Goal: Task Accomplishment & Management: Use online tool/utility

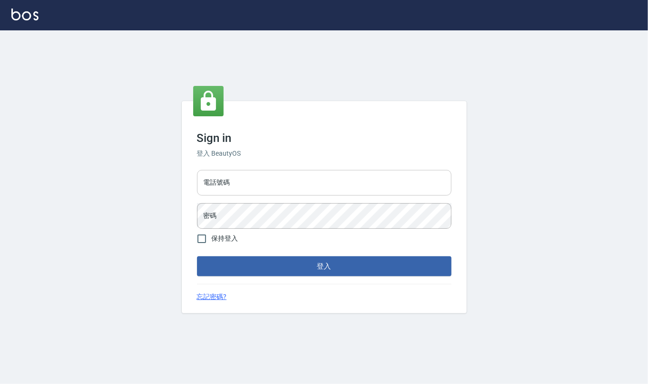
click at [352, 187] on input "電話號碼" at bounding box center [324, 183] width 255 height 26
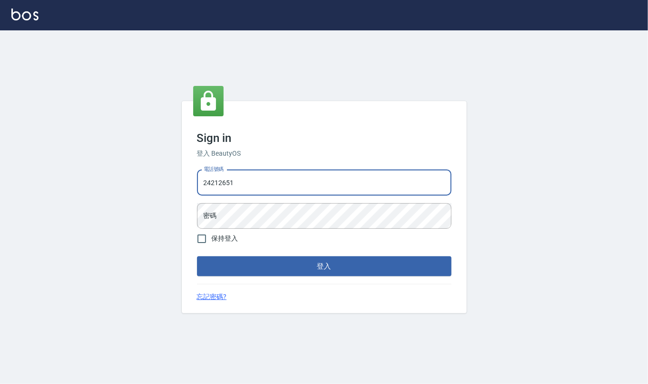
type input "24212651"
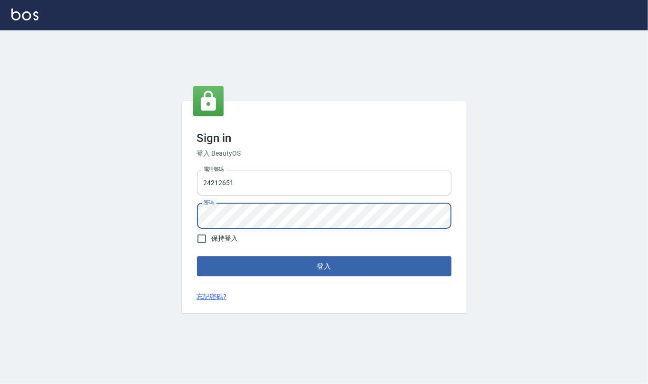
click at [197, 257] on button "登入" at bounding box center [324, 267] width 255 height 20
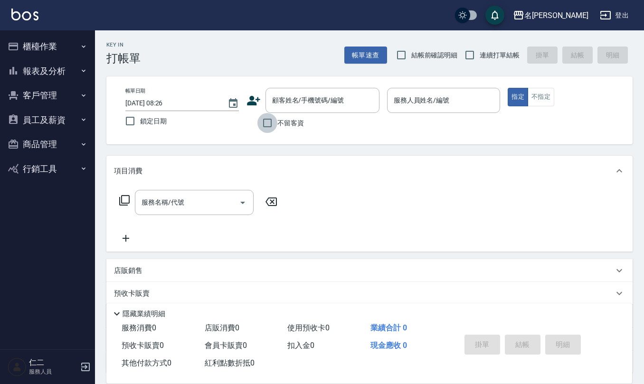
click at [266, 124] on input "不留客資" at bounding box center [267, 123] width 20 height 20
checkbox input "true"
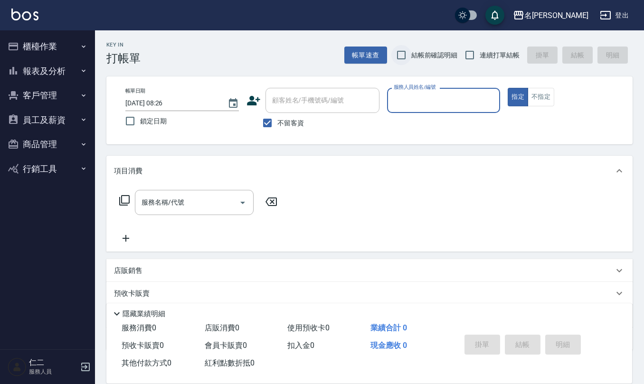
drag, startPoint x: 401, startPoint y: 55, endPoint x: 408, endPoint y: 51, distance: 7.3
click at [402, 54] on input "結帳前確認明細" at bounding box center [401, 55] width 20 height 20
checkbox input "true"
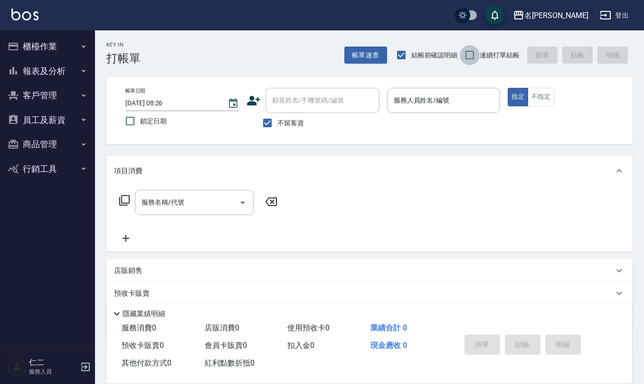
click at [472, 60] on input "連續打單結帳" at bounding box center [470, 55] width 20 height 20
checkbox input "true"
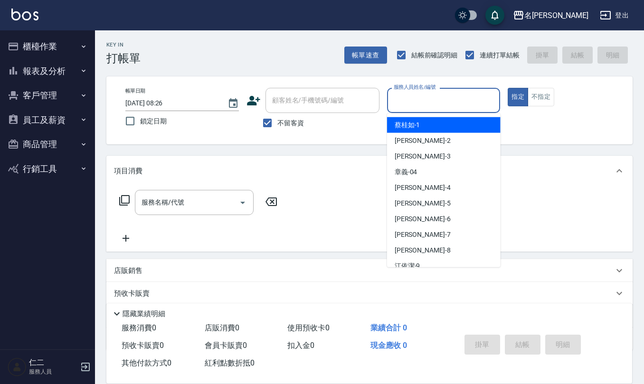
click at [432, 107] on input "服務人員姓名/編號" at bounding box center [443, 100] width 105 height 17
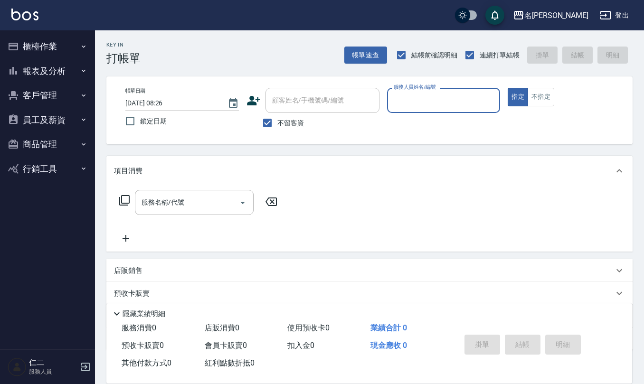
drag, startPoint x: 432, startPoint y: 107, endPoint x: 424, endPoint y: 101, distance: 10.2
click at [432, 107] on input "服務人員姓名/編號" at bounding box center [443, 100] width 105 height 17
